Goal: Find specific page/section: Find specific page/section

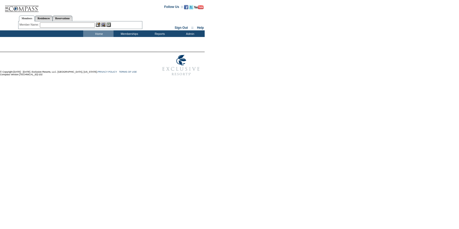
click at [86, 25] on input "text" at bounding box center [67, 24] width 55 height 5
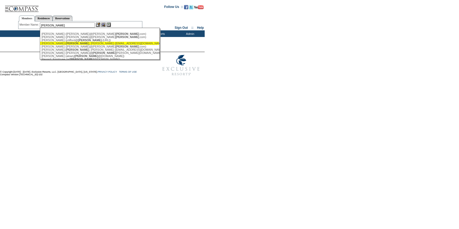
click at [65, 43] on div "Diaz- Smith , Alma (adiazsmith@exclusiveresorts.com)" at bounding box center [99, 43] width 116 height 3
type input "Diaz-Smith, Alma (adiazsmith@exclusiveresorts.com)"
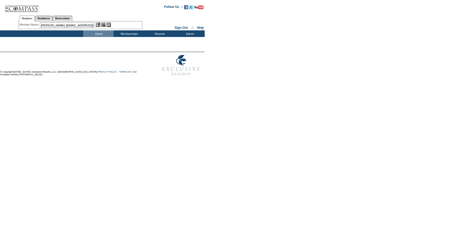
click at [98, 24] on img at bounding box center [98, 24] width 4 height 4
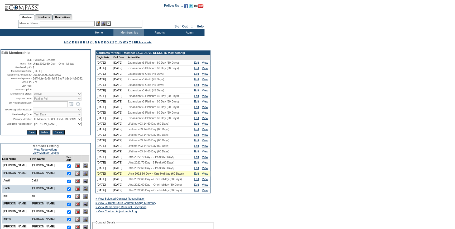
click at [80, 24] on input "text" at bounding box center [67, 23] width 55 height 5
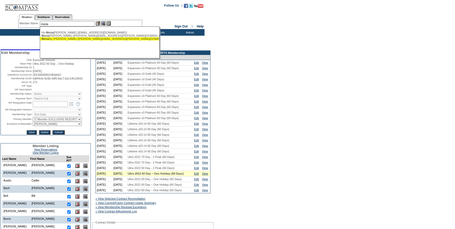
click at [68, 38] on div "Moria rty, [PERSON_NAME] ([PERSON_NAME][EMAIL_ADDRESS][PERSON_NAME][DOMAIN_NAME…" at bounding box center [99, 38] width 116 height 3
type input "[PERSON_NAME] ([PERSON_NAME][EMAIL_ADDRESS][PERSON_NAME][DOMAIN_NAME])"
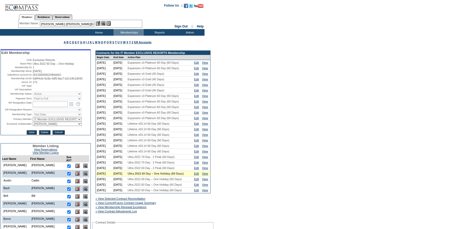
click at [99, 24] on img at bounding box center [98, 23] width 4 height 4
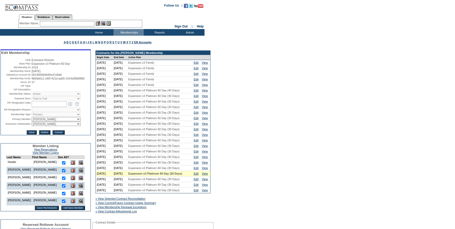
click at [65, 23] on input "text" at bounding box center [67, 23] width 55 height 5
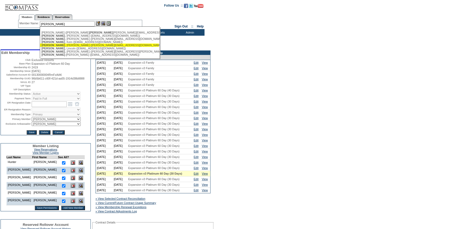
click at [63, 45] on div "Gardner , Kyle (kyleegardner@gmail.com)" at bounding box center [99, 45] width 116 height 3
type input "Gardner, Kyle (kyleegardner@gmail.com)"
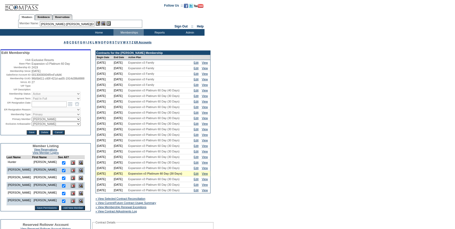
drag, startPoint x: 97, startPoint y: 22, endPoint x: 105, endPoint y: 28, distance: 9.4
click at [98, 22] on img at bounding box center [98, 23] width 4 height 4
